Goal: Task Accomplishment & Management: Complete application form

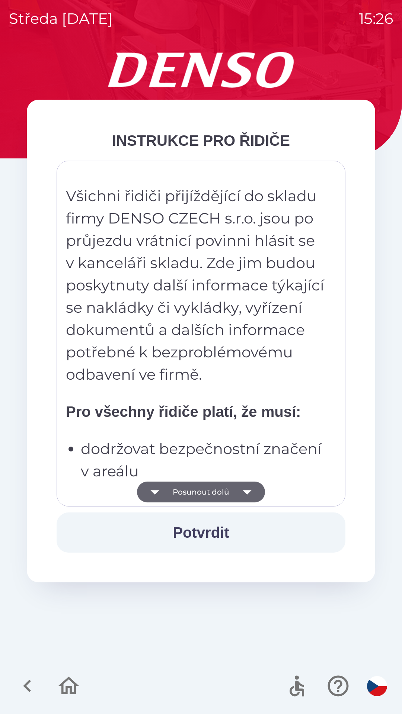
click at [228, 539] on button "Potvrdit" at bounding box center [201, 532] width 288 height 40
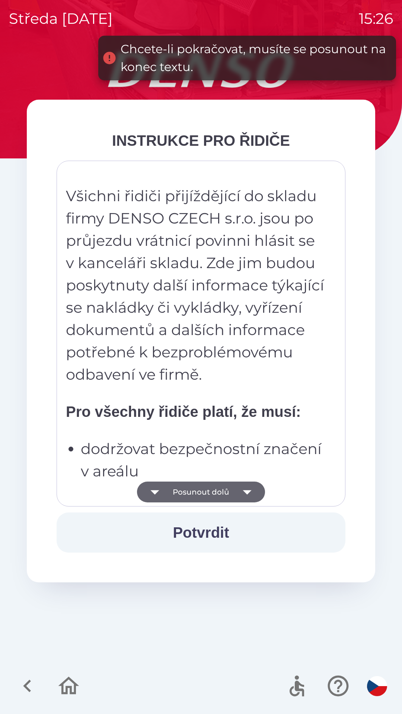
click at [248, 494] on icon "button" at bounding box center [246, 491] width 21 height 21
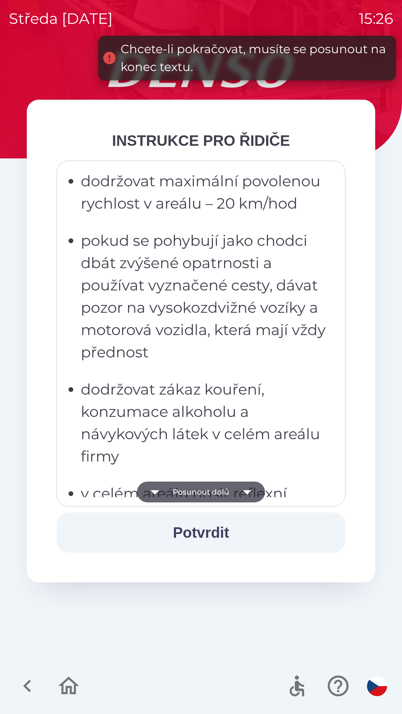
click at [249, 498] on icon "button" at bounding box center [246, 491] width 21 height 21
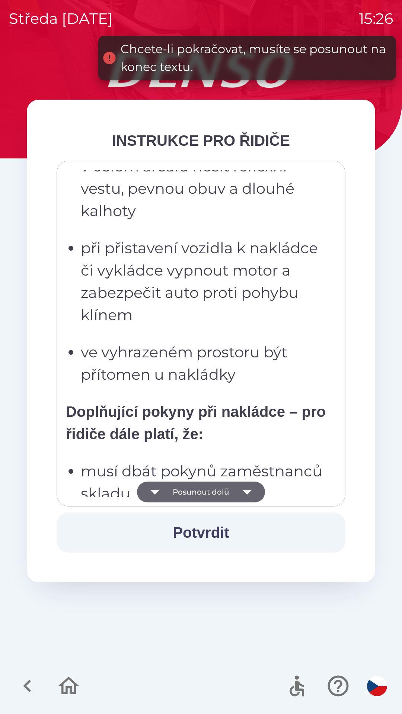
click at [254, 494] on icon "button" at bounding box center [246, 491] width 21 height 21
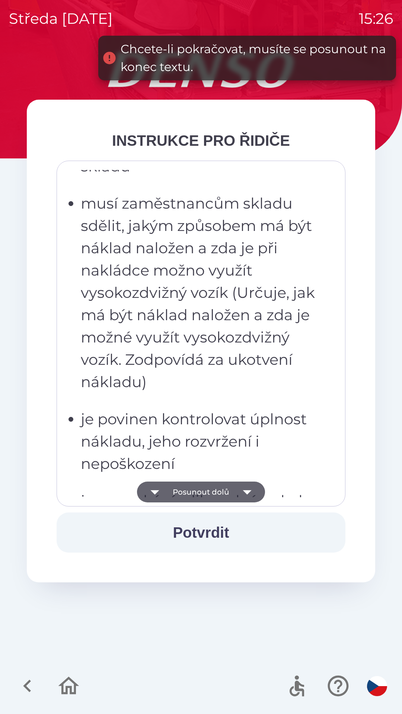
click at [253, 486] on icon "button" at bounding box center [246, 491] width 21 height 21
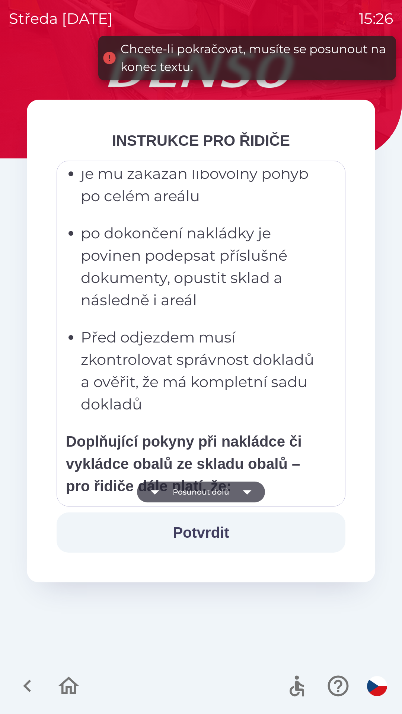
click at [254, 488] on icon "button" at bounding box center [246, 491] width 21 height 21
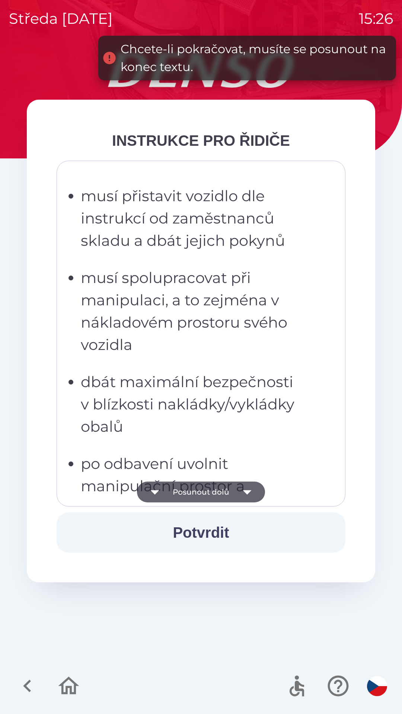
click at [228, 528] on button "Potvrdit" at bounding box center [201, 532] width 288 height 40
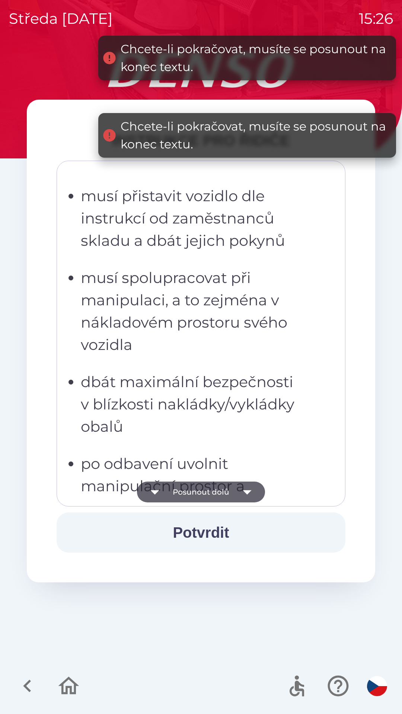
click at [249, 492] on icon "button" at bounding box center [246, 491] width 21 height 21
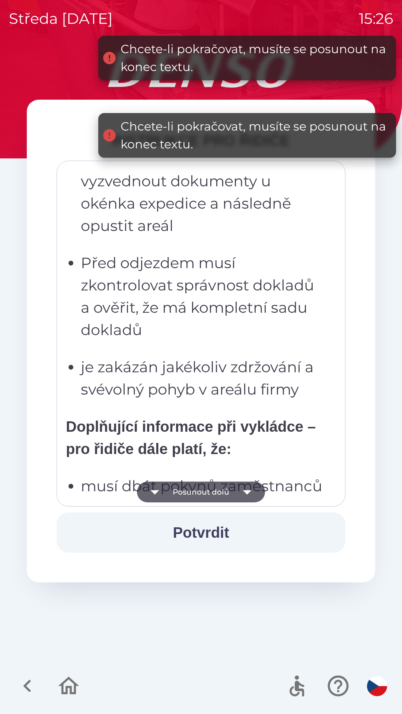
click at [249, 492] on icon "button" at bounding box center [246, 491] width 21 height 21
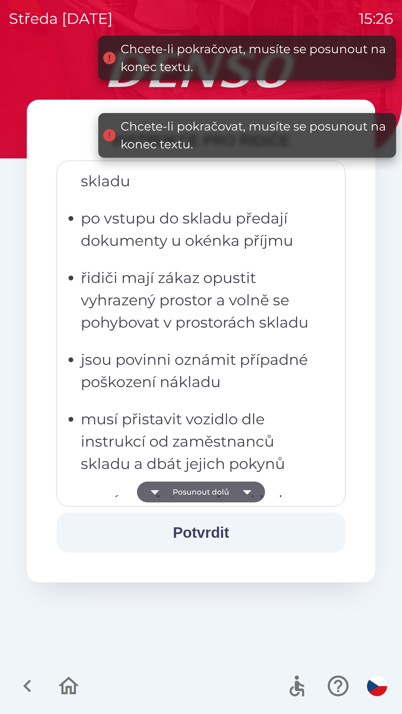
click at [254, 491] on icon "button" at bounding box center [246, 491] width 21 height 21
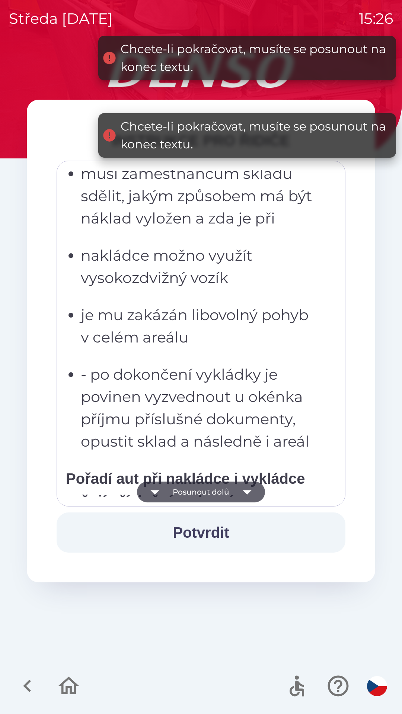
click at [252, 495] on icon "button" at bounding box center [246, 491] width 21 height 21
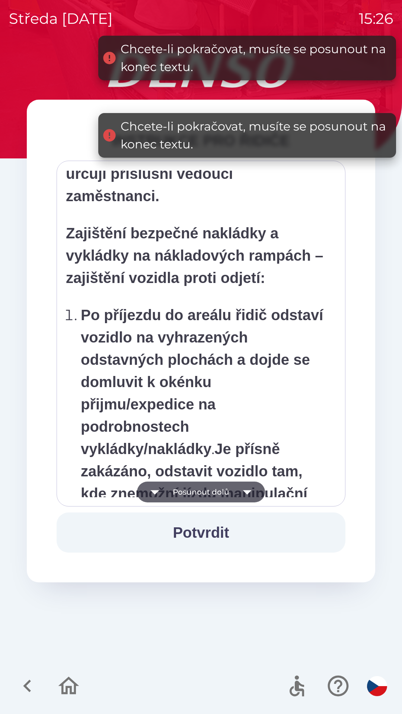
click at [251, 492] on icon "button" at bounding box center [246, 491] width 21 height 21
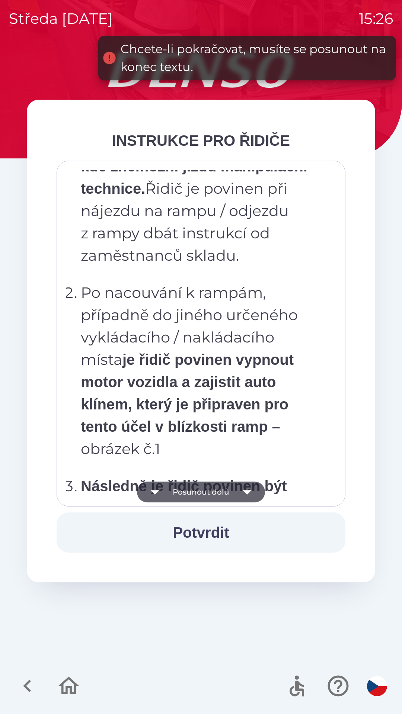
click at [249, 491] on icon "button" at bounding box center [246, 492] width 9 height 4
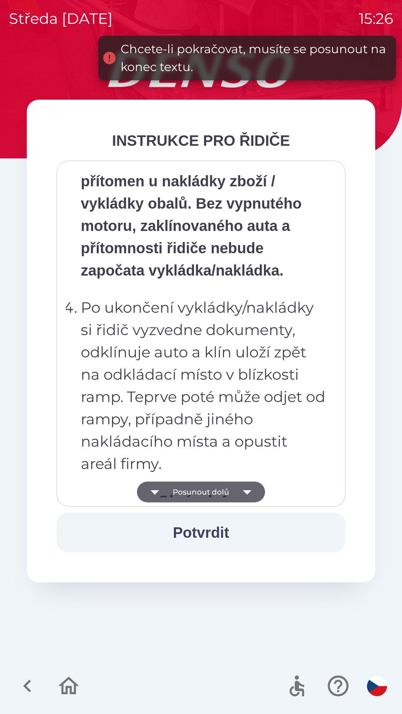
click at [249, 492] on icon "button" at bounding box center [246, 491] width 21 height 21
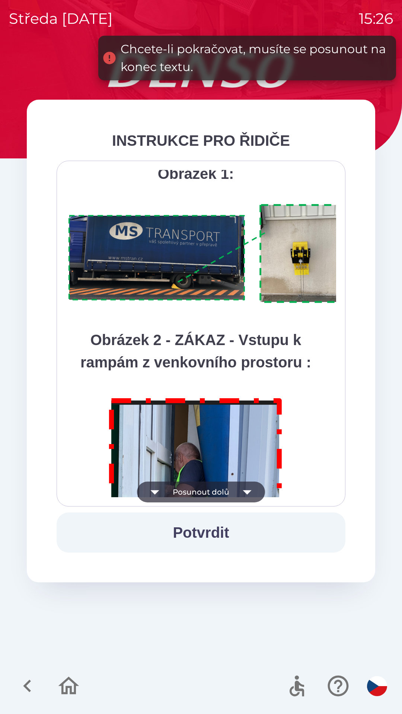
click at [250, 495] on icon "button" at bounding box center [246, 491] width 21 height 21
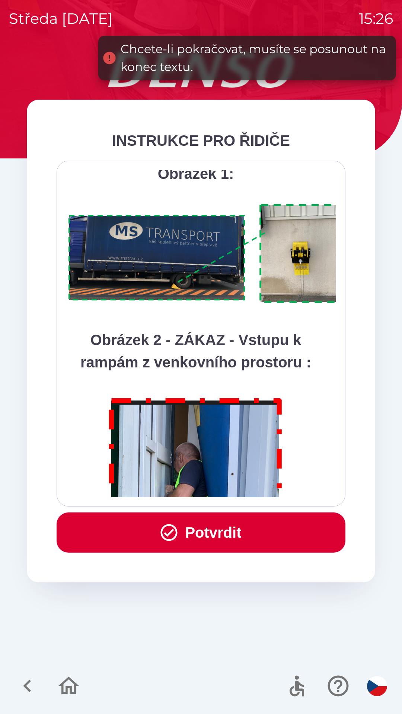
scroll to position [4178, 0]
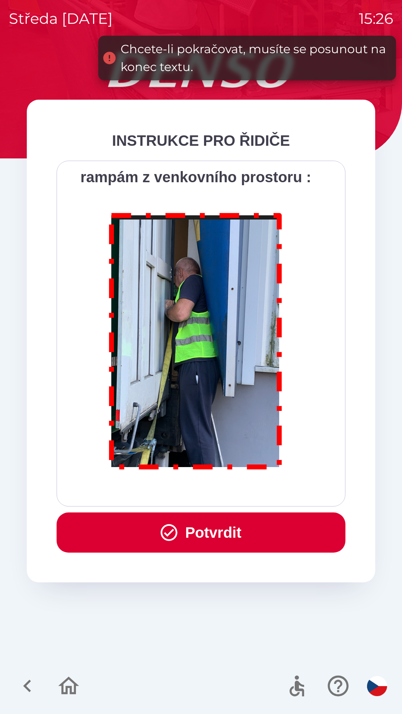
click at [252, 495] on div "Všichni řidiči přijíždějící do skladu firmy DENSO CZECH s.r.o. jsou po průjezdu…" at bounding box center [201, 333] width 270 height 327
click at [254, 494] on div "Všichni řidiči přijíždějící do skladu firmy DENSO CZECH s.r.o. jsou po průjezdu…" at bounding box center [201, 333] width 270 height 327
click at [222, 520] on button "Potvrdit" at bounding box center [201, 532] width 288 height 40
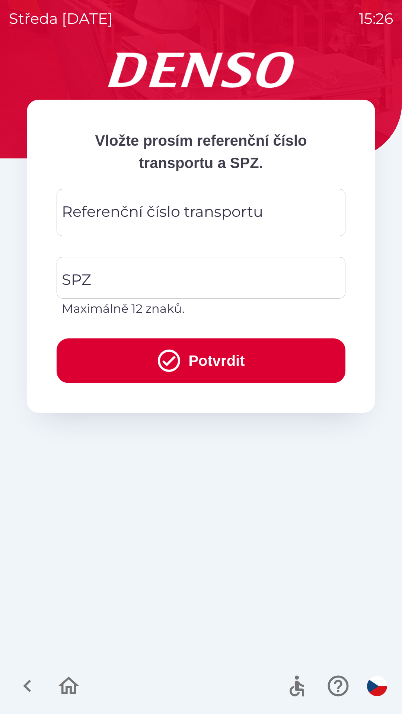
click at [115, 219] on div "Referenční číslo transportu Referenční číslo transportu" at bounding box center [201, 212] width 288 height 47
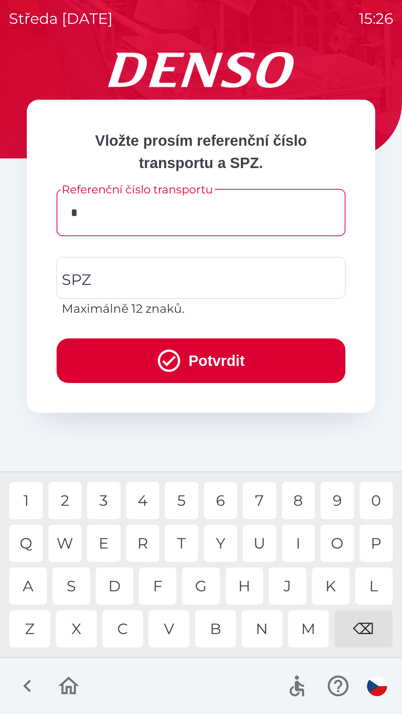
click at [148, 498] on div "4" at bounding box center [142, 500] width 33 height 37
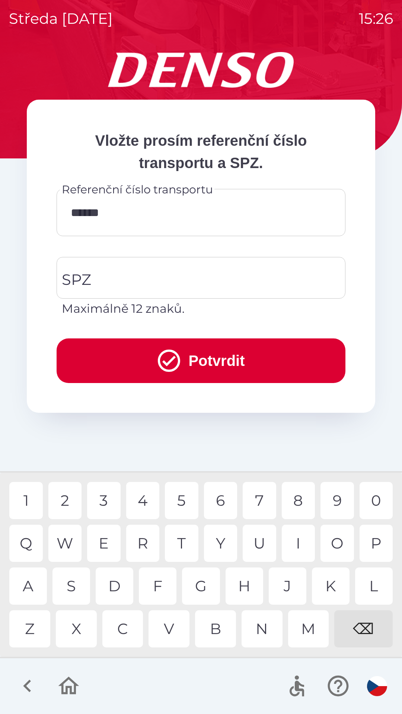
click at [109, 499] on div "3" at bounding box center [103, 500] width 33 height 37
type input "*******"
click at [124, 275] on input "SPZ" at bounding box center [195, 277] width 271 height 35
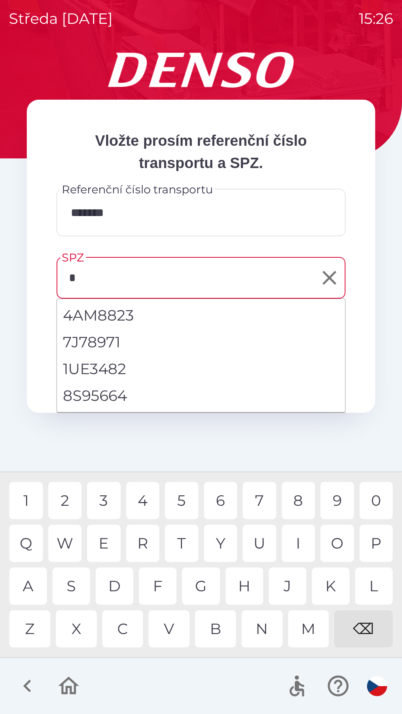
click at [301, 501] on div "8" at bounding box center [297, 500] width 33 height 37
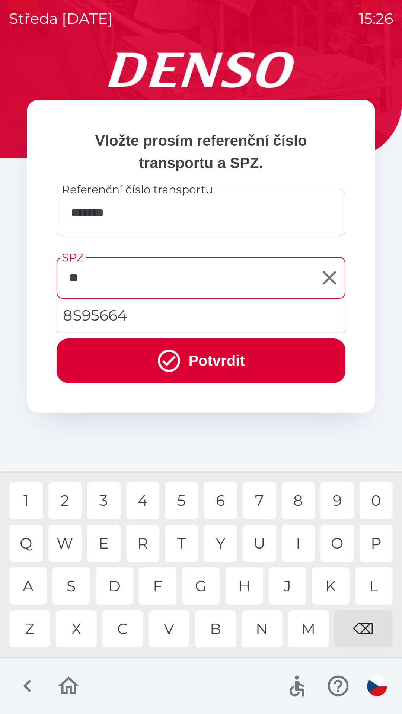
click at [74, 591] on div "S" at bounding box center [71, 585] width 38 height 37
click at [106, 320] on li "8S95664" at bounding box center [201, 315] width 288 height 27
type input "*******"
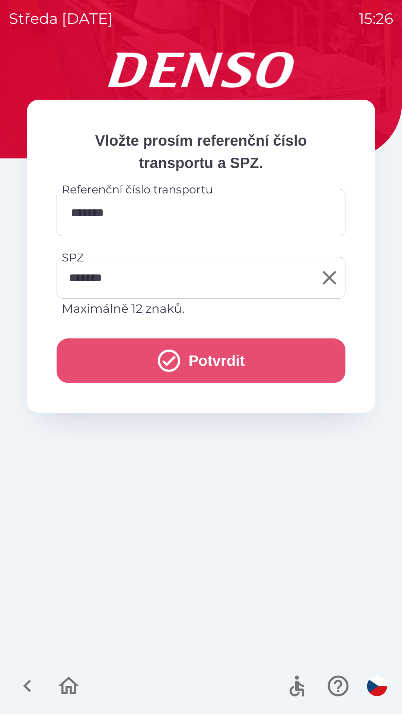
click at [195, 359] on button "Potvrdit" at bounding box center [201, 360] width 288 height 45
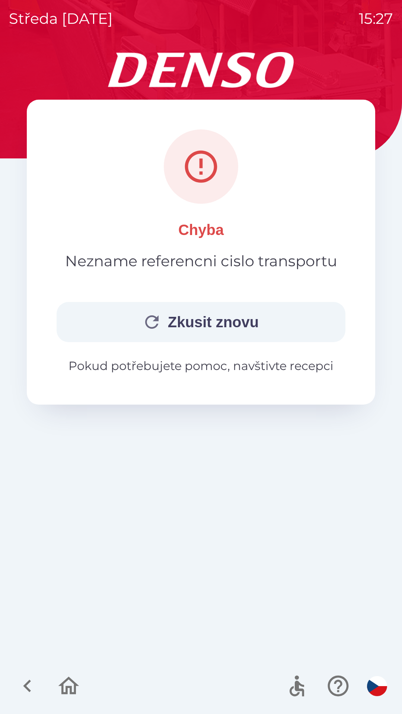
click at [218, 316] on button "Zkusit znovu" at bounding box center [201, 322] width 288 height 40
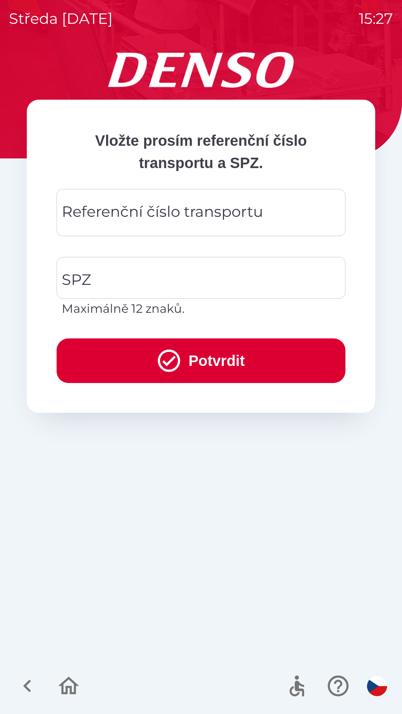
click at [119, 216] on div "Referenční číslo transportu Referenční číslo transportu" at bounding box center [201, 212] width 288 height 47
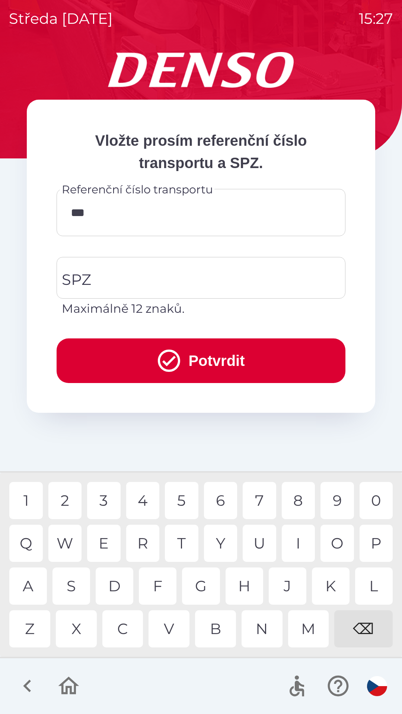
click at [26, 499] on div "1" at bounding box center [25, 500] width 33 height 37
click at [68, 500] on div "2" at bounding box center [64, 500] width 33 height 37
click at [370, 491] on div "0" at bounding box center [375, 500] width 33 height 37
click at [265, 502] on div "7" at bounding box center [258, 500] width 33 height 37
click at [263, 503] on div "7" at bounding box center [258, 500] width 33 height 37
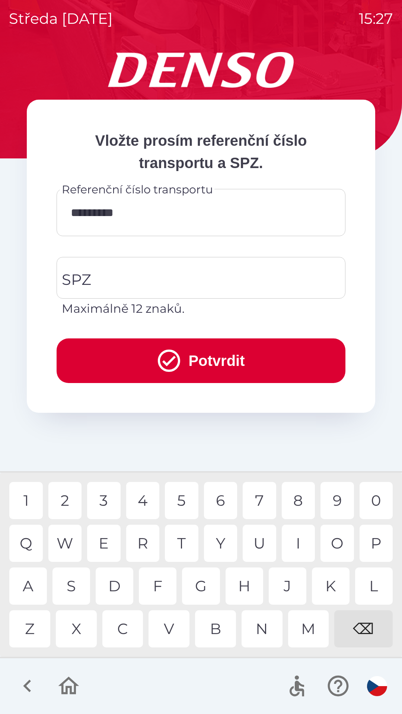
type input "**********"
click at [72, 503] on div "2" at bounding box center [64, 500] width 33 height 37
click at [115, 276] on input "SPZ" at bounding box center [195, 277] width 271 height 35
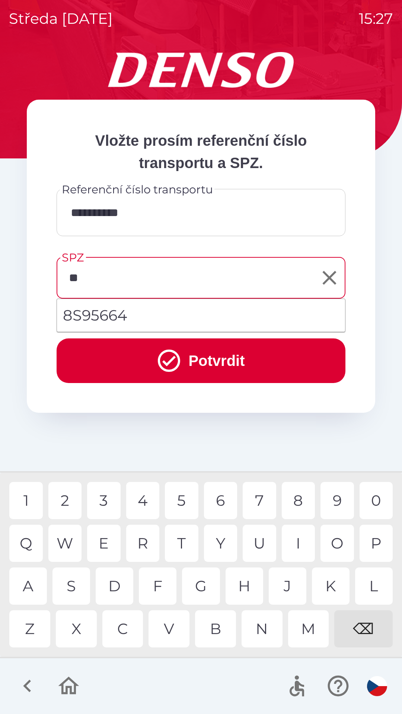
click at [73, 586] on div "S" at bounding box center [71, 585] width 38 height 37
click at [120, 313] on li "8S95664" at bounding box center [201, 315] width 288 height 27
type input "*******"
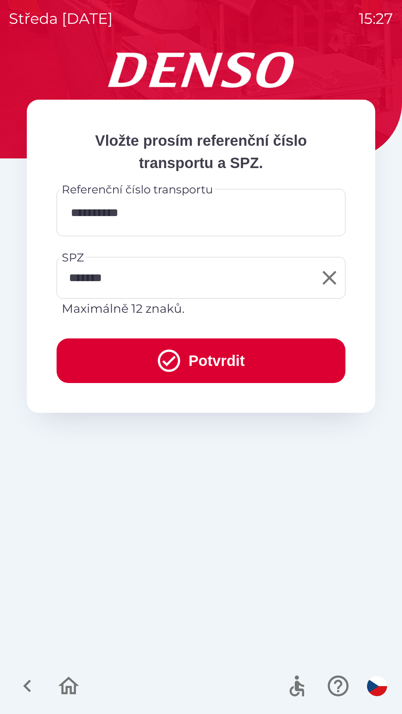
click at [204, 366] on button "Potvrdit" at bounding box center [201, 360] width 288 height 45
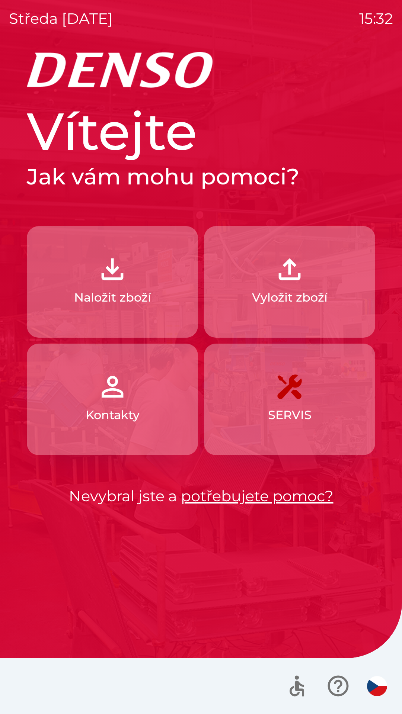
click at [125, 297] on p "Naložit zboží" at bounding box center [112, 297] width 77 height 18
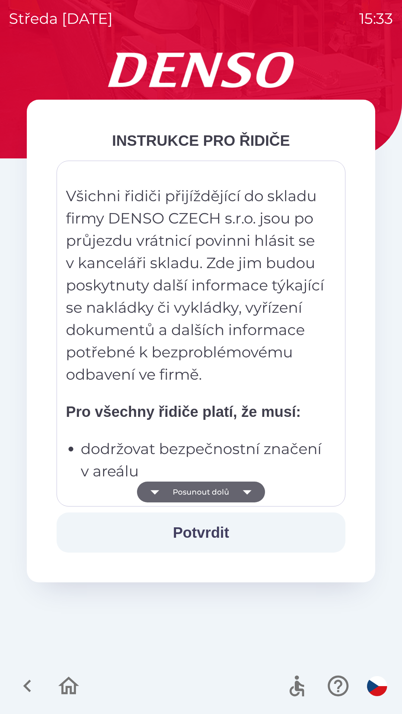
click at [187, 488] on button "Posunout dolů" at bounding box center [201, 491] width 128 height 21
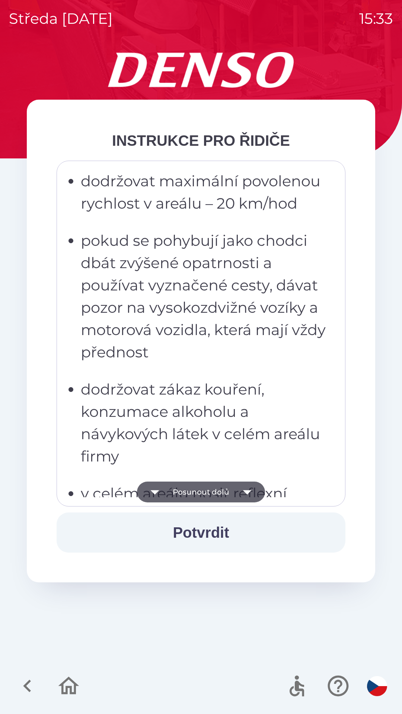
click at [196, 493] on button "Posunout dolů" at bounding box center [201, 491] width 128 height 21
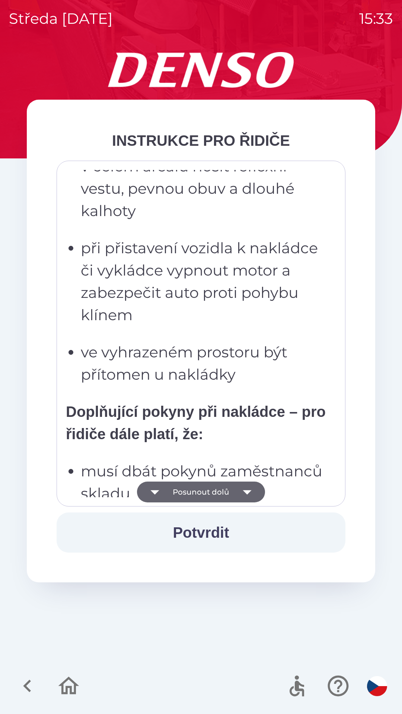
click at [198, 491] on button "Posunout dolů" at bounding box center [201, 491] width 128 height 21
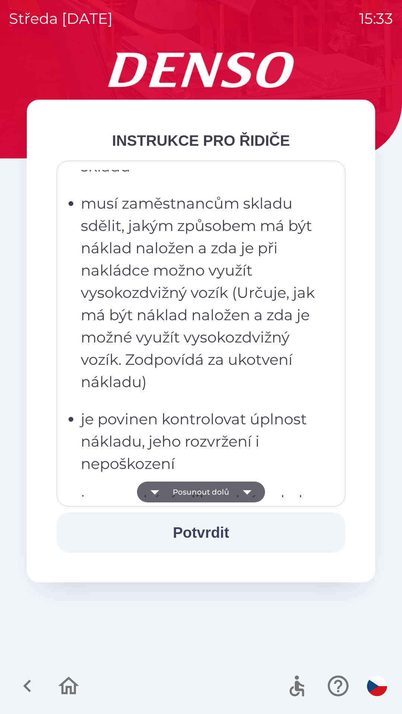
click at [199, 491] on button "Posunout dolů" at bounding box center [201, 491] width 128 height 21
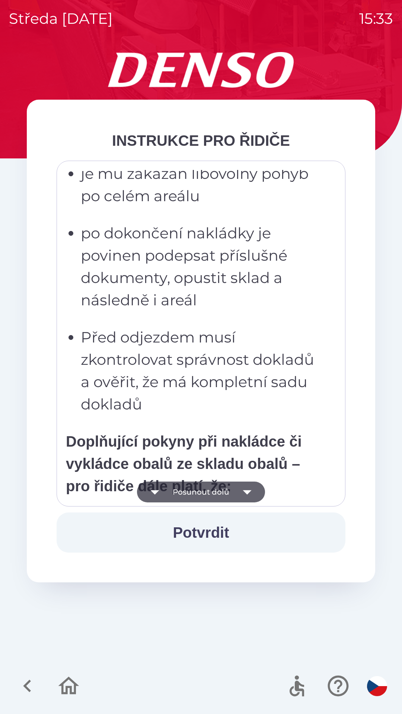
click at [198, 493] on button "Posunout dolů" at bounding box center [201, 491] width 128 height 21
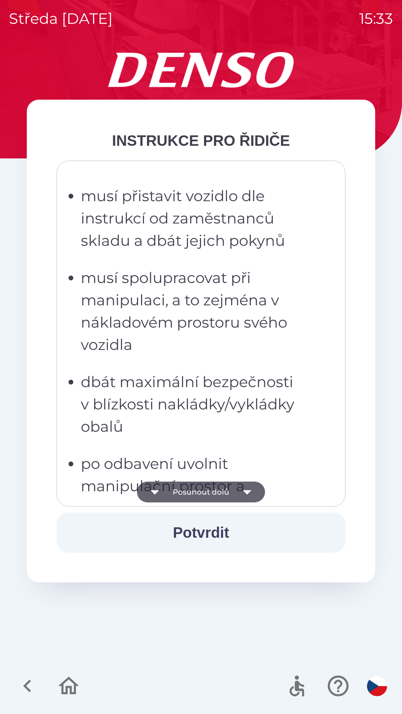
click at [197, 493] on button "Posunout dolů" at bounding box center [201, 491] width 128 height 21
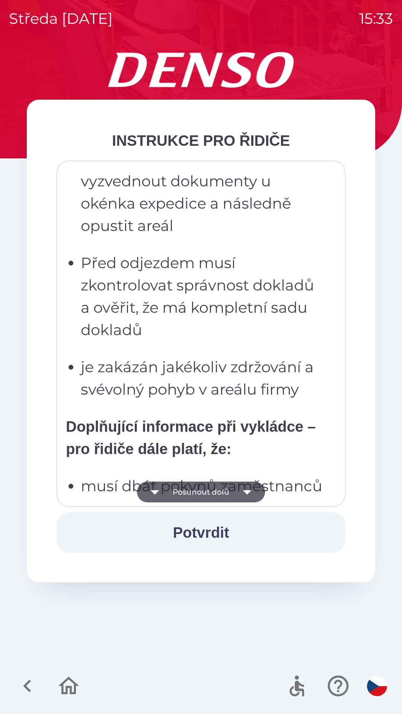
click at [197, 493] on button "Posunout dolů" at bounding box center [201, 491] width 128 height 21
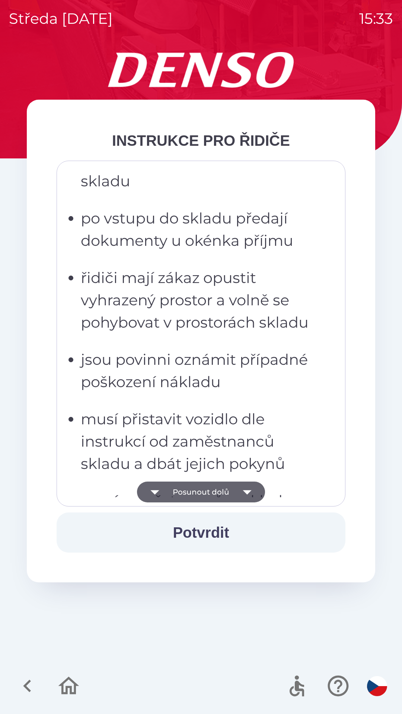
click at [198, 493] on button "Posunout dolů" at bounding box center [201, 491] width 128 height 21
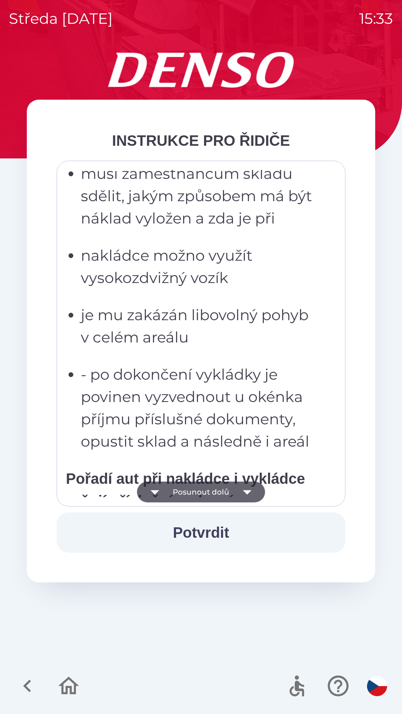
click at [199, 492] on button "Posunout dolů" at bounding box center [201, 491] width 128 height 21
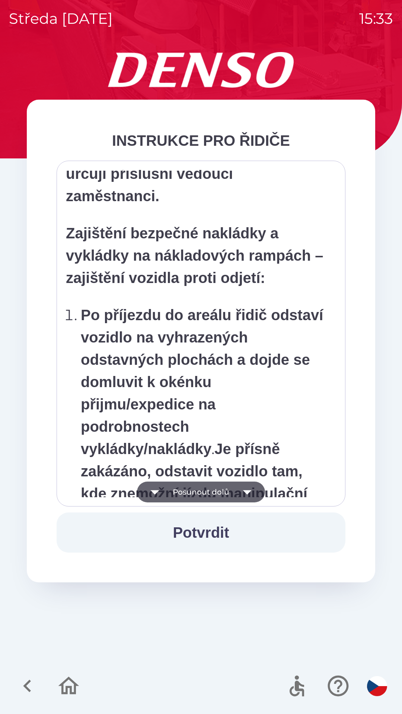
click at [198, 491] on button "Posunout dolů" at bounding box center [201, 491] width 128 height 21
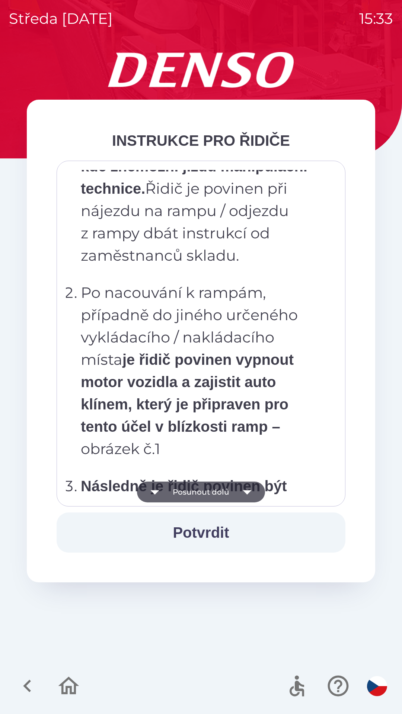
click at [196, 493] on button "Posunout dolů" at bounding box center [201, 491] width 128 height 21
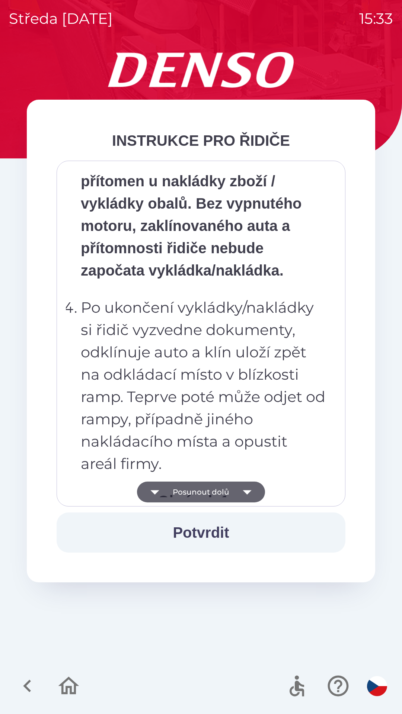
click at [196, 492] on button "Posunout dolů" at bounding box center [201, 491] width 128 height 21
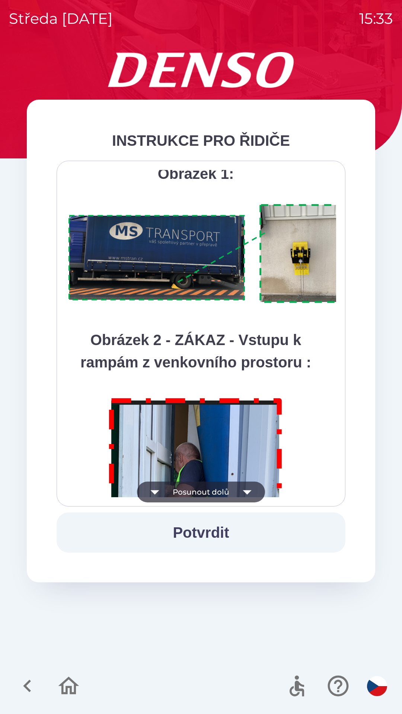
click at [197, 493] on button "Posunout dolů" at bounding box center [201, 491] width 128 height 21
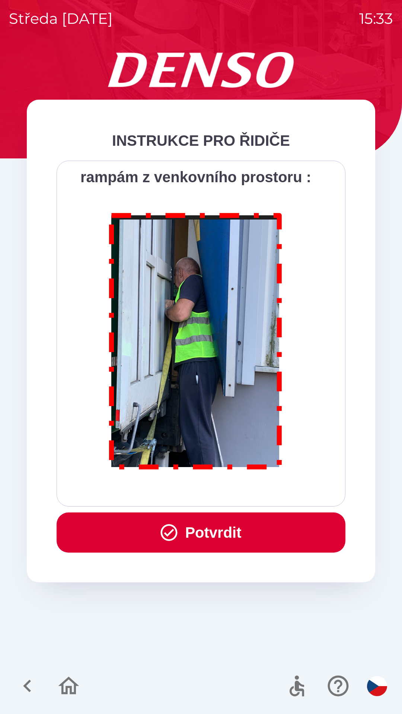
click at [197, 493] on div "Všichni řidiči přijíždějící do skladu firmy DENSO CZECH s.r.o. jsou po průjezdu…" at bounding box center [201, 333] width 270 height 327
click at [196, 524] on button "Potvrdit" at bounding box center [201, 532] width 288 height 40
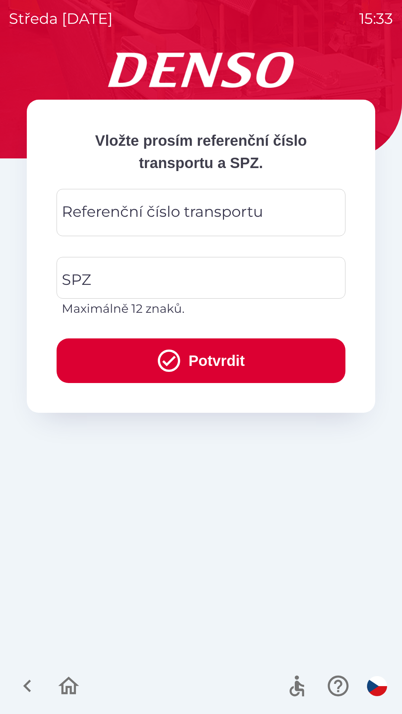
click at [120, 217] on div "Referenční číslo transportu Referenční číslo transportu" at bounding box center [201, 212] width 288 height 47
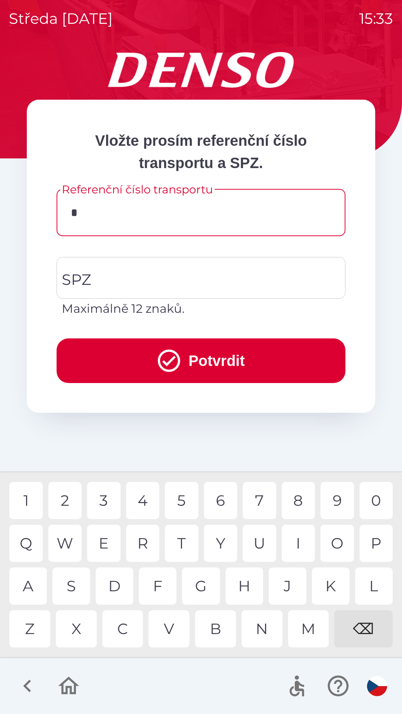
click at [125, 633] on div "C" at bounding box center [122, 628] width 41 height 37
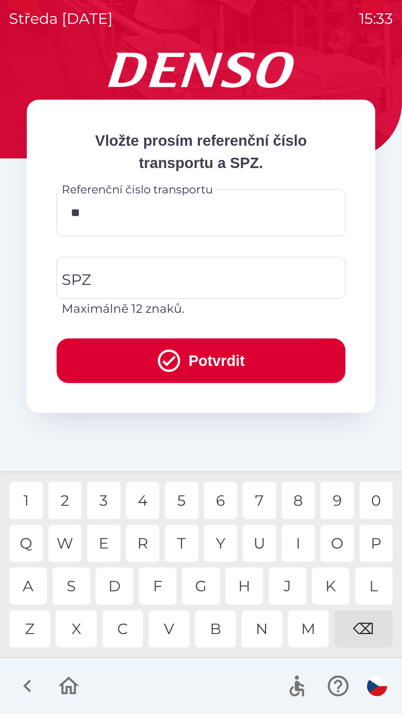
click at [33, 544] on div "Q" at bounding box center [25, 543] width 33 height 37
click at [107, 503] on div "3" at bounding box center [103, 500] width 33 height 37
click at [68, 545] on div "W" at bounding box center [64, 543] width 33 height 37
click at [146, 500] on div "4" at bounding box center [142, 500] width 33 height 37
type input "*********"
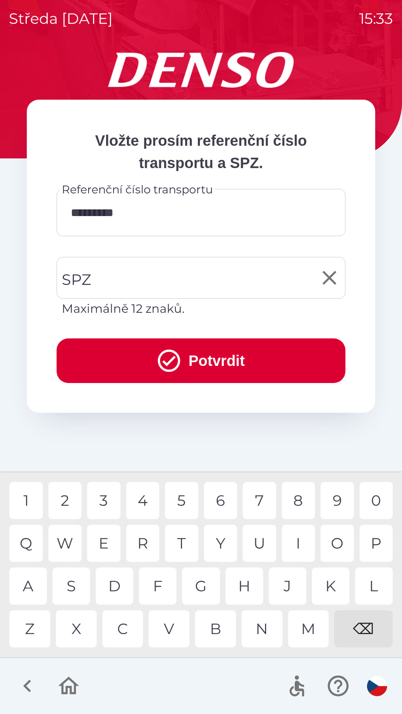
click at [124, 282] on input "SPZ" at bounding box center [195, 277] width 271 height 35
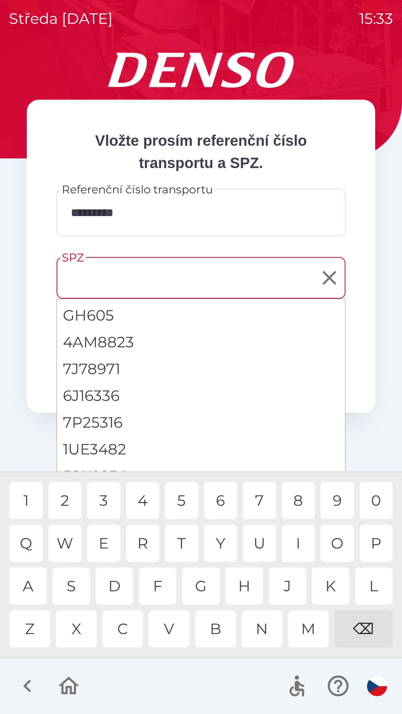
scroll to position [7, 0]
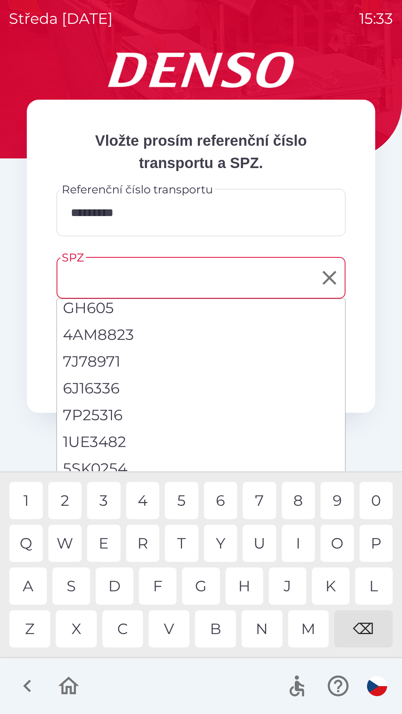
click at [110, 465] on li "5SK0254" at bounding box center [201, 468] width 288 height 27
type input "*******"
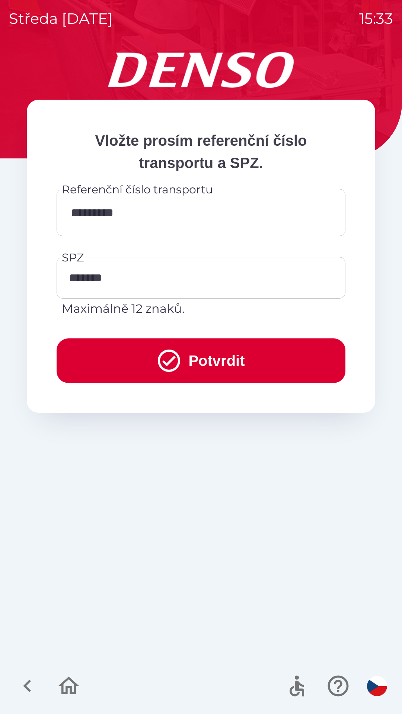
click at [175, 360] on icon "submit" at bounding box center [169, 360] width 22 height 22
